Goal: Task Accomplishment & Management: Manage account settings

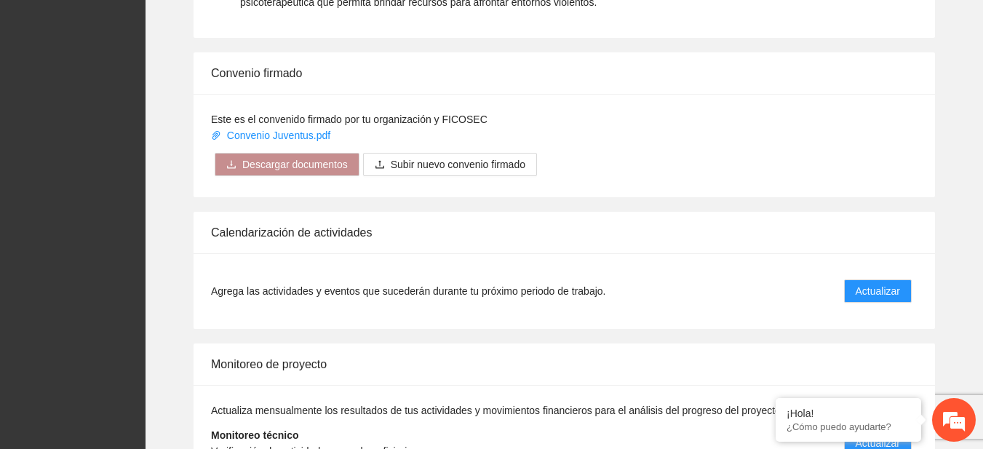
scroll to position [1207, 0]
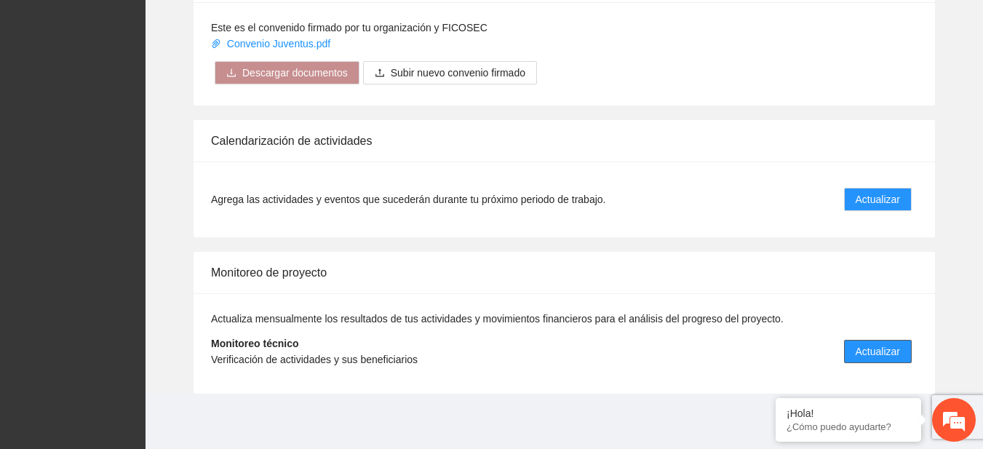
click at [870, 354] on span "Actualizar" at bounding box center [878, 351] width 44 height 16
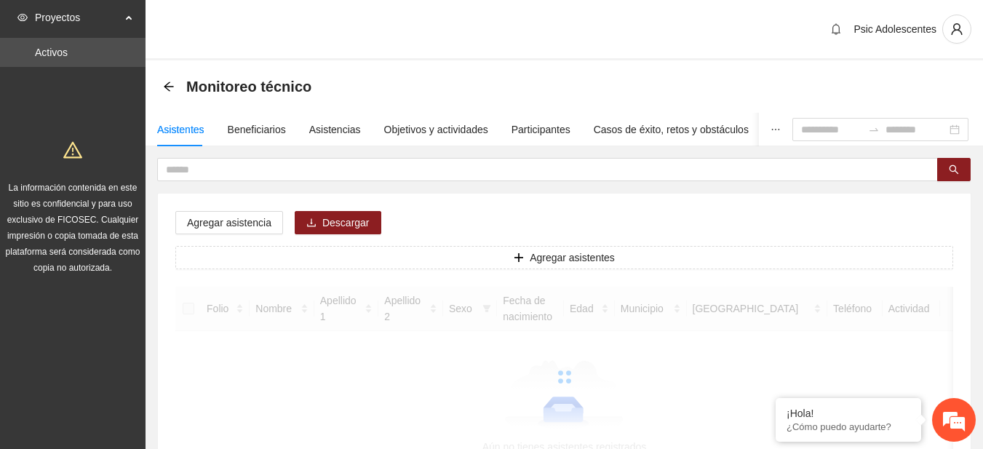
click at [861, 345] on section "Psic Adolescentes Monitoreo técnico Asistentes Beneficiarios Asistencias Objeti…" at bounding box center [564, 286] width 837 height 573
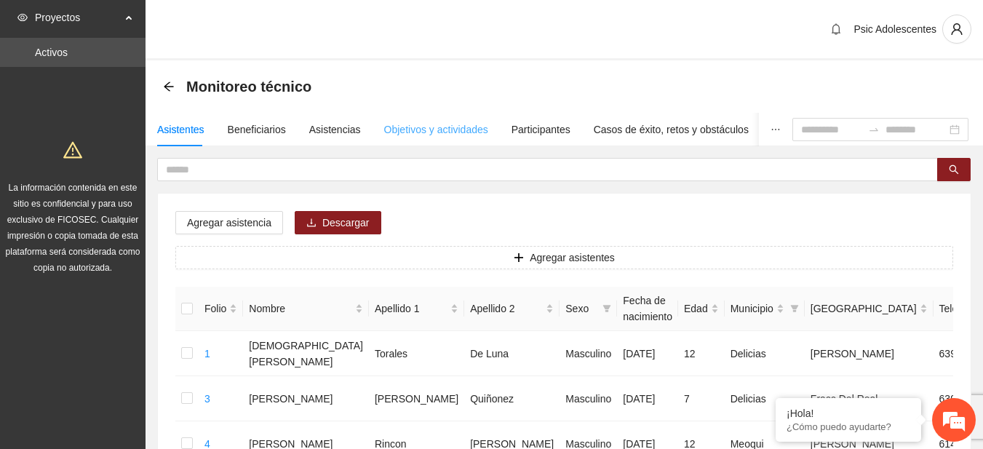
click at [400, 138] on div "Objetivos y actividades" at bounding box center [436, 129] width 104 height 33
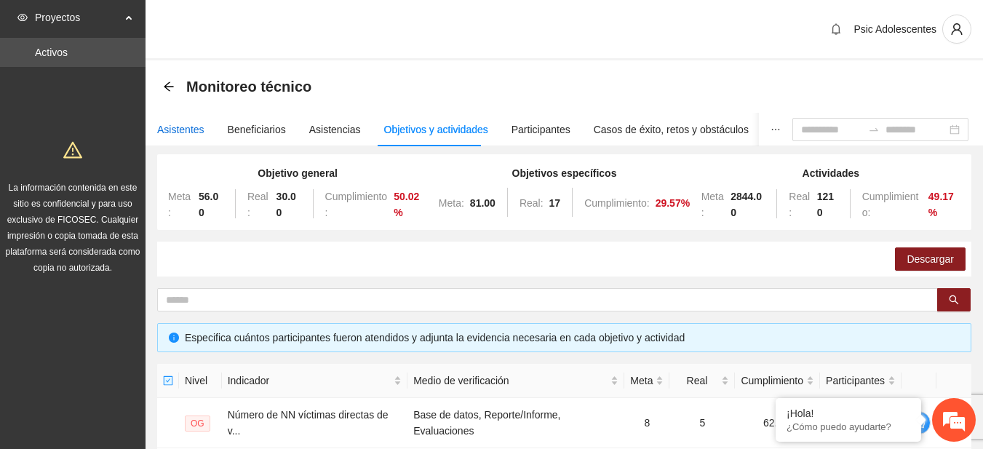
click at [165, 135] on div "Asistentes" at bounding box center [180, 129] width 47 height 16
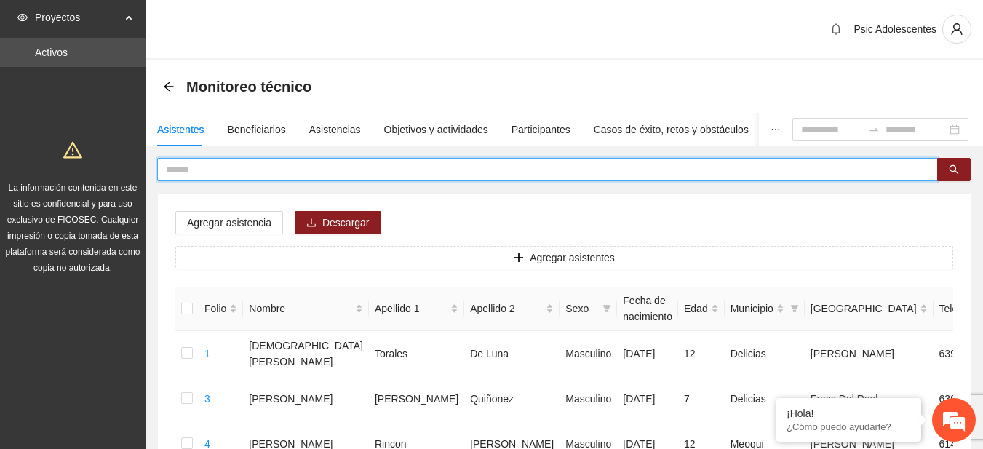
click at [210, 172] on input "text" at bounding box center [542, 170] width 752 height 16
type input "**********"
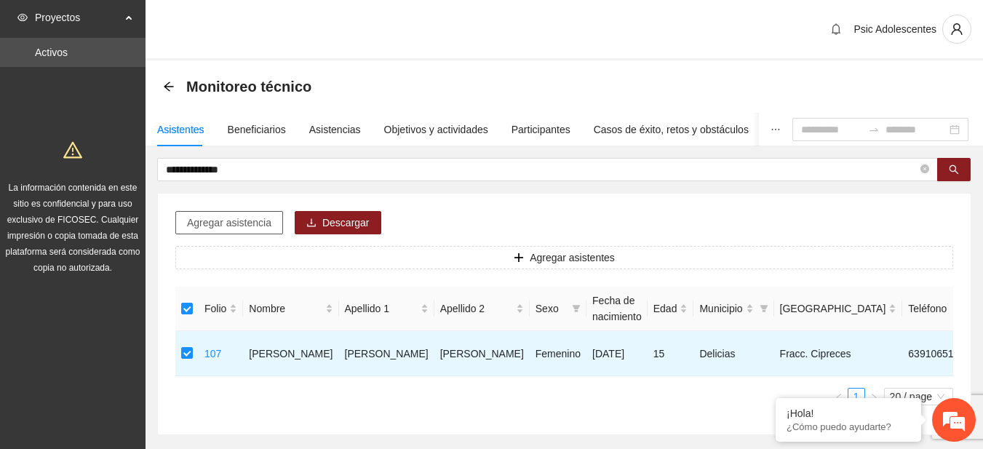
click at [224, 232] on button "Agregar asistencia" at bounding box center [229, 222] width 108 height 23
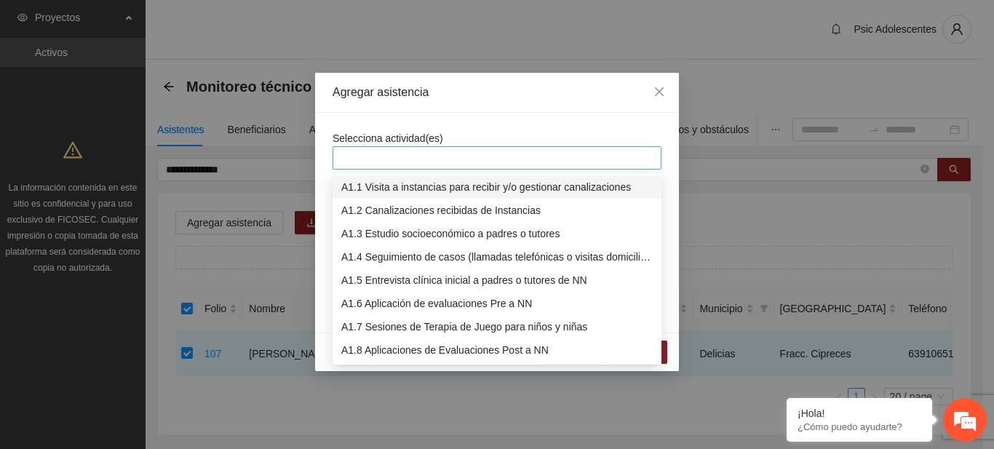
click at [358, 167] on div at bounding box center [496, 157] width 329 height 23
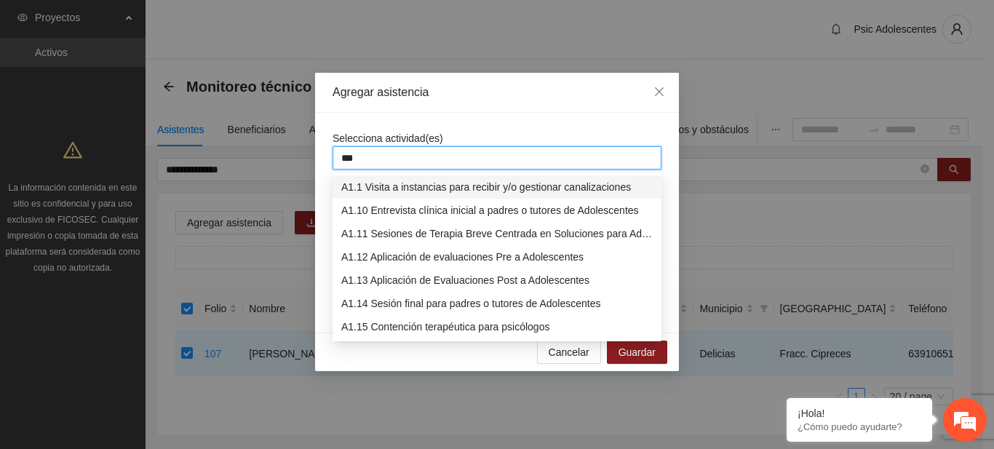
type input "****"
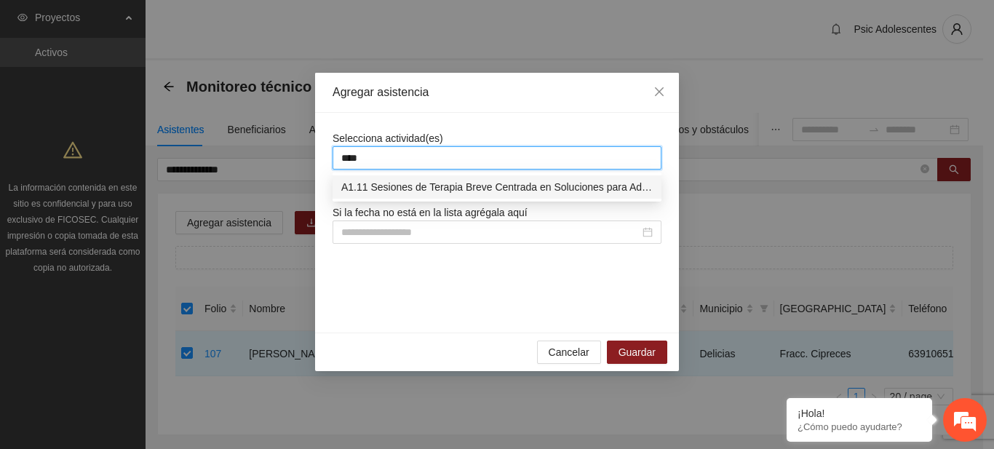
click at [495, 195] on div "A1.11 Sesiones de Terapia Breve Centrada en Soluciones para Adolescentes" at bounding box center [496, 186] width 329 height 23
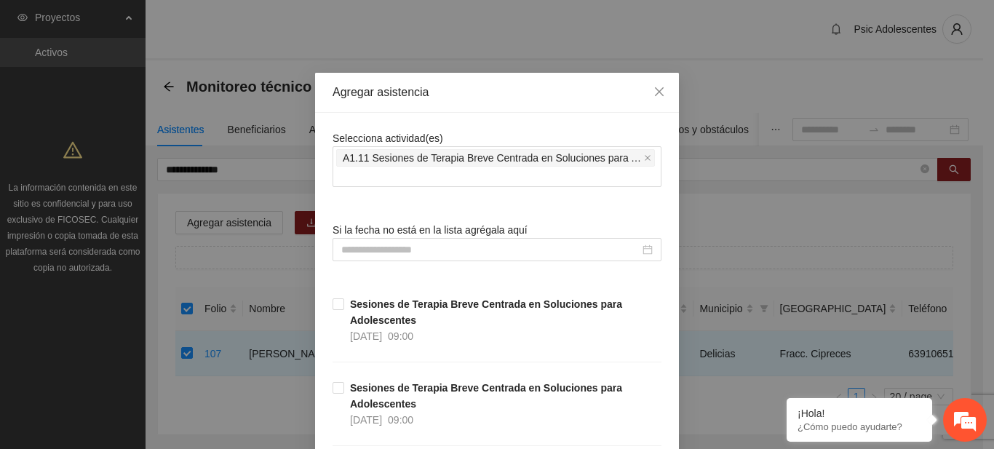
click at [475, 130] on div "Selecciona actividad(es) A1.11 Sesiones de Terapia Breve Centrada en Soluciones…" at bounding box center [496, 158] width 329 height 57
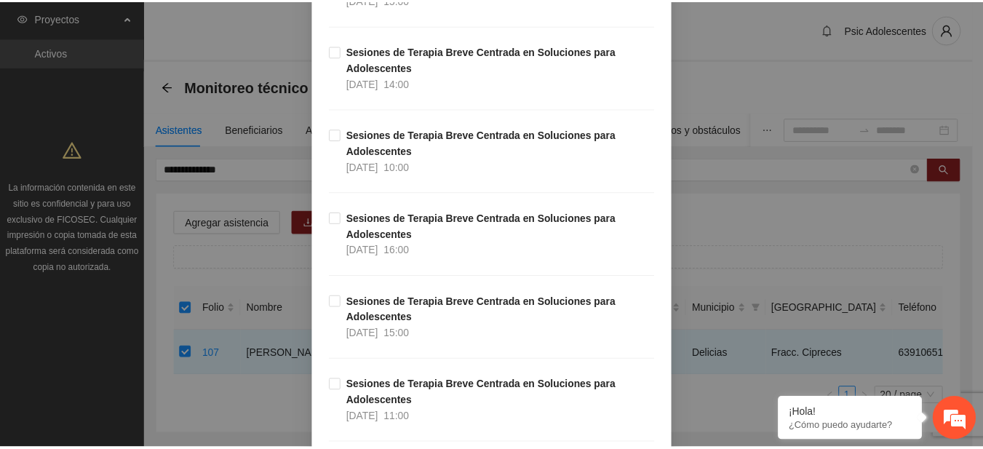
scroll to position [12172, 0]
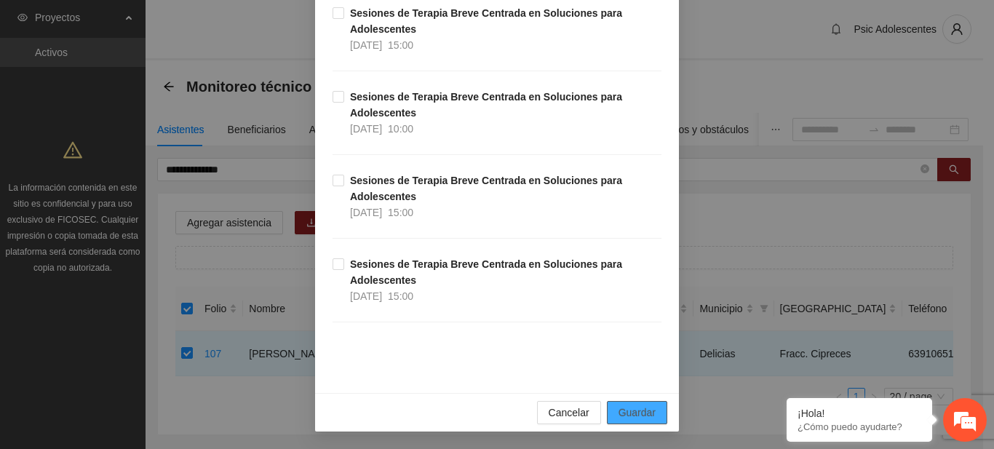
click at [644, 402] on button "Guardar" at bounding box center [637, 412] width 60 height 23
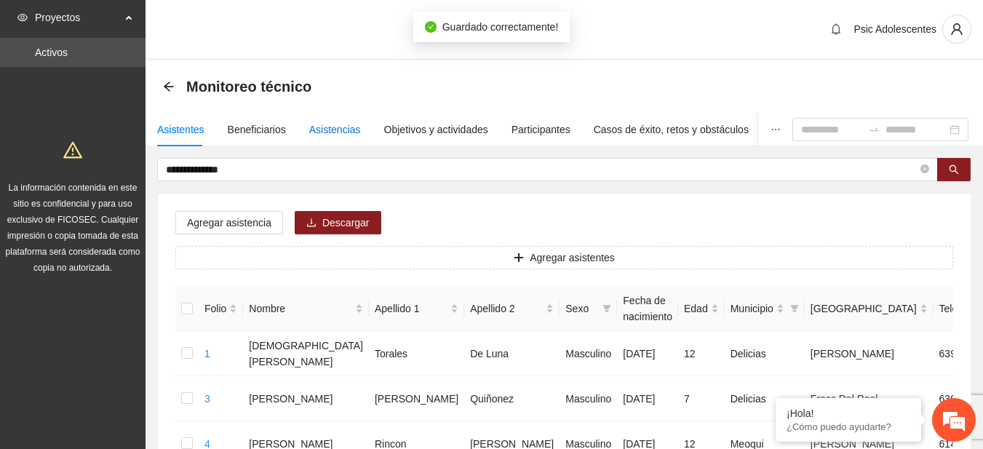
click at [339, 130] on div "Asistencias" at bounding box center [335, 129] width 52 height 16
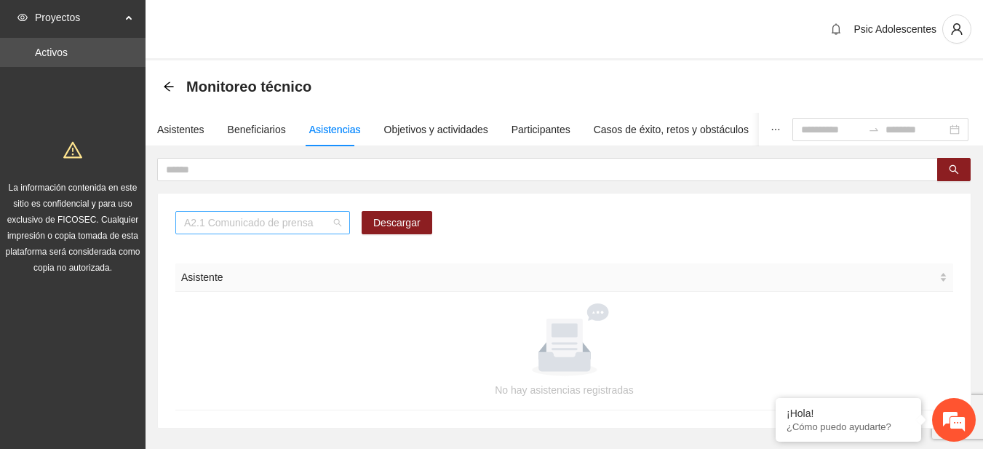
scroll to position [186, 0]
click at [338, 225] on span "A2.1 Comunicado de prensa" at bounding box center [262, 223] width 157 height 22
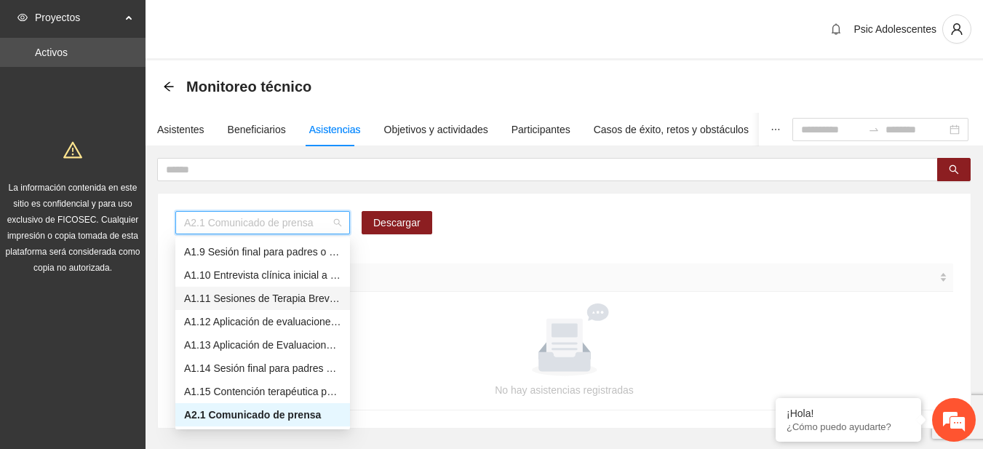
click at [251, 300] on div "A1.11 Sesiones de Terapia Breve Centrada en Soluciones para Adolescentes" at bounding box center [262, 298] width 157 height 16
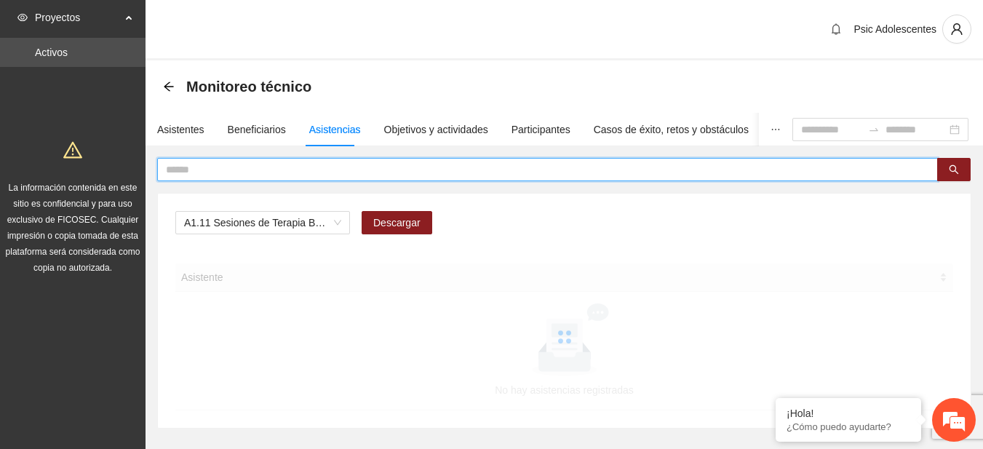
click at [228, 162] on input "text" at bounding box center [542, 170] width 752 height 16
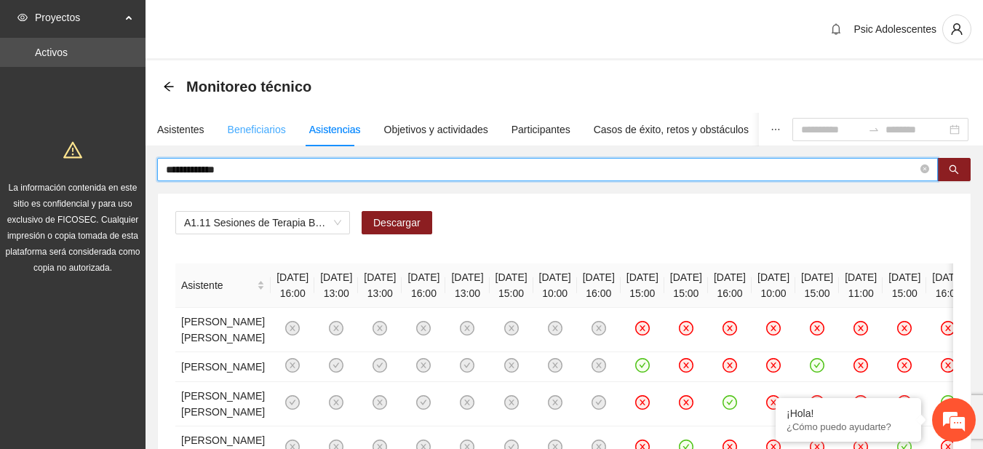
type input "**********"
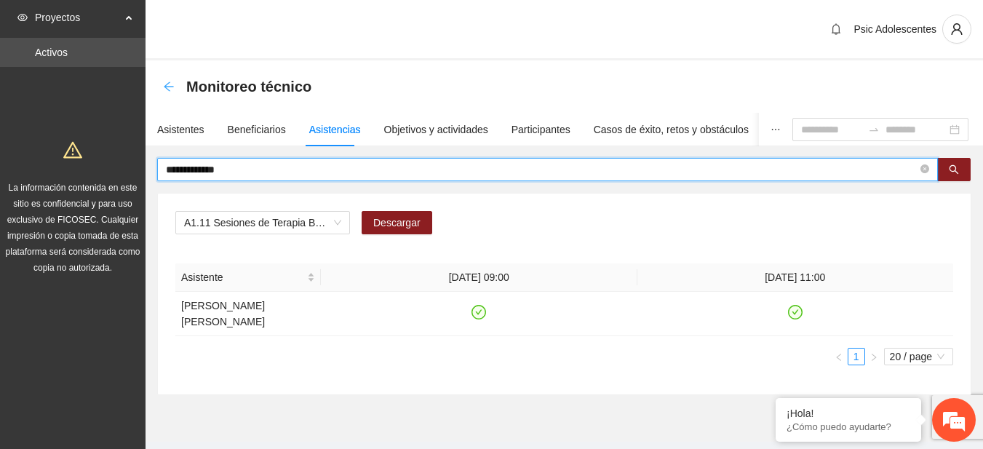
click at [167, 84] on icon "arrow-left" at bounding box center [168, 85] width 9 height 9
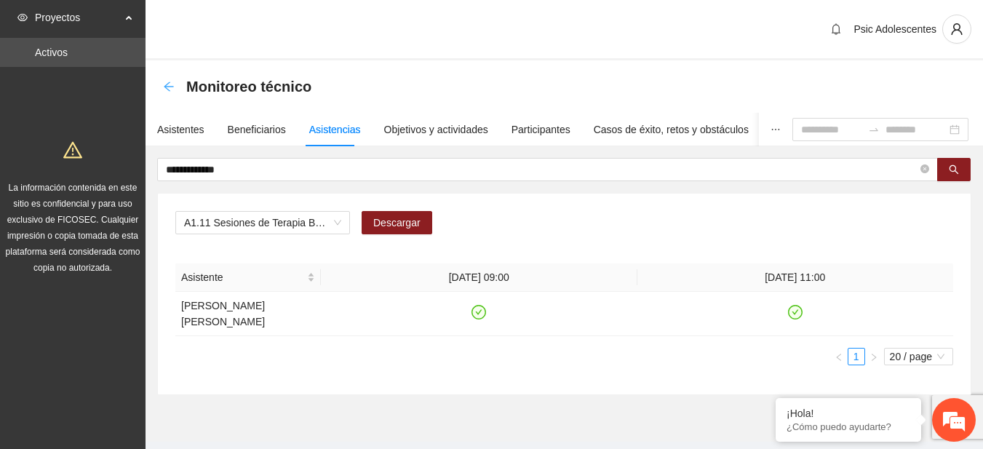
scroll to position [33, 0]
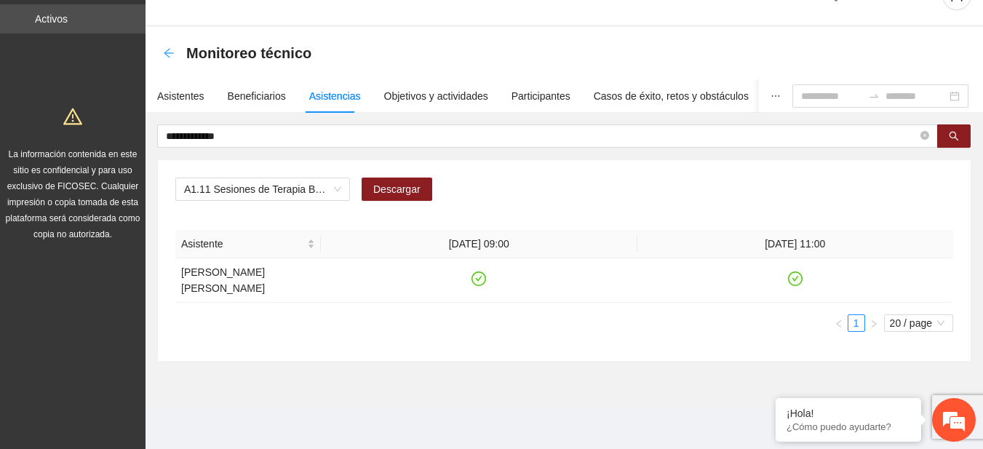
click at [165, 53] on icon "arrow-left" at bounding box center [168, 52] width 9 height 9
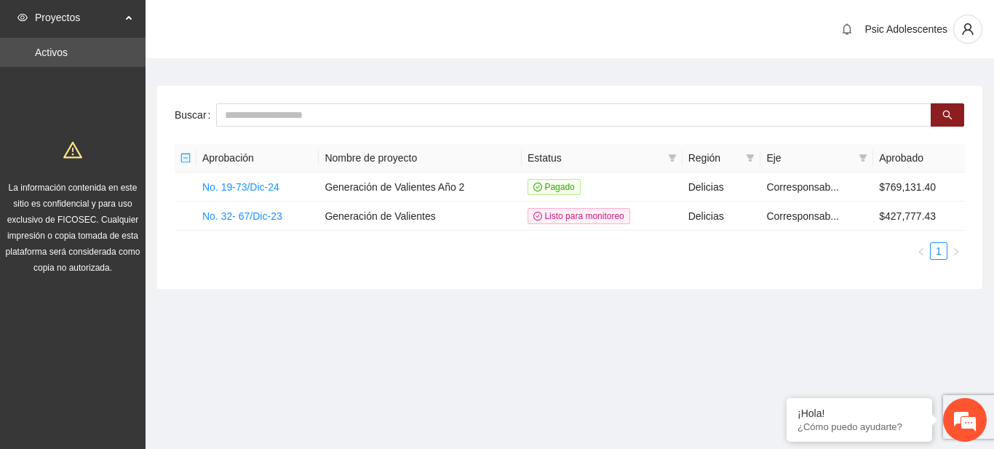
click at [295, 41] on div "Psic Adolescentes" at bounding box center [570, 30] width 848 height 60
click at [246, 181] on link "No. 19-73/Dic-24" at bounding box center [240, 187] width 77 height 12
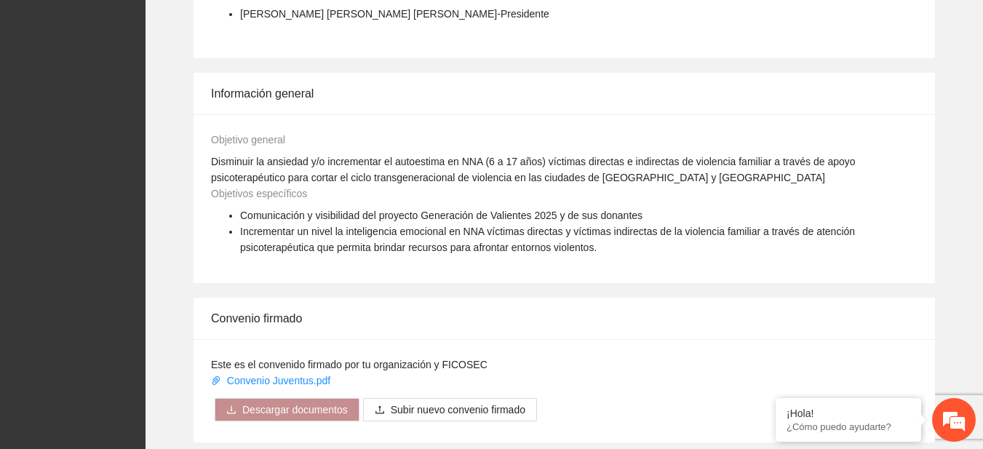
scroll to position [885, 0]
